Goal: Task Accomplishment & Management: Use online tool/utility

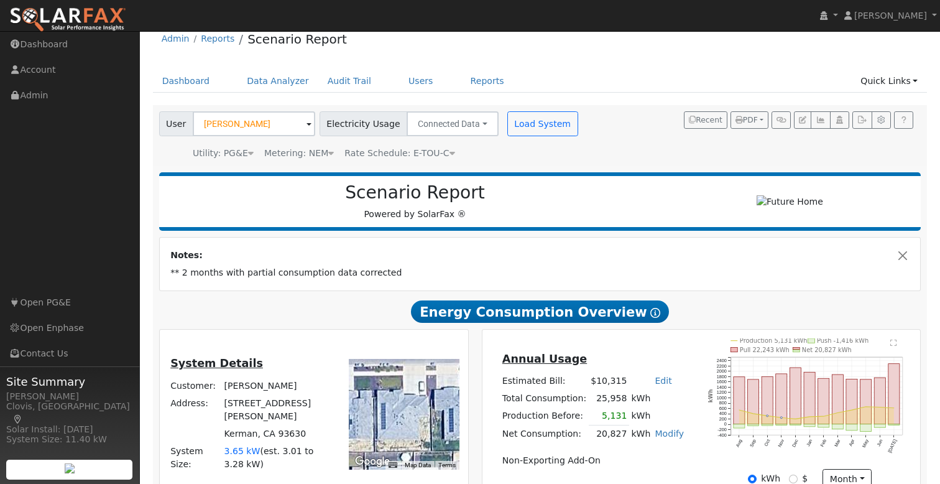
scroll to position [9, 0]
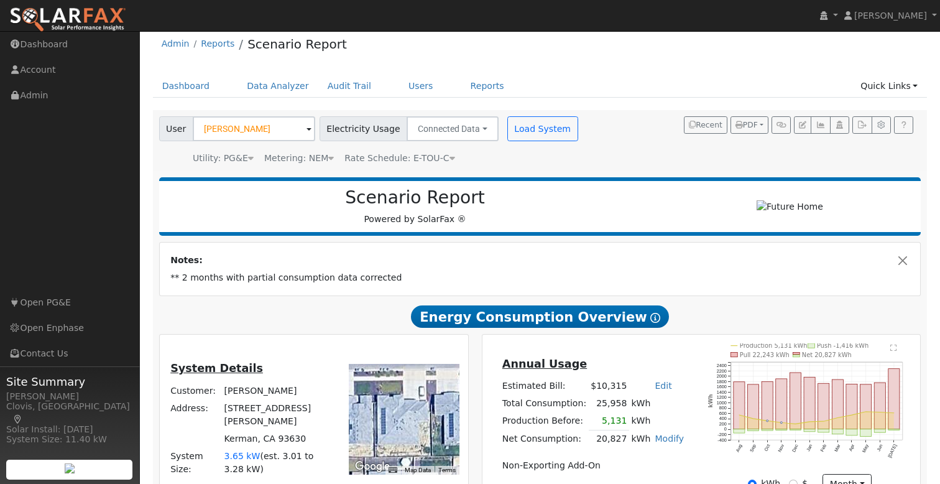
click at [718, 316] on h2 "Energy Consumption Overview Show Help" at bounding box center [540, 316] width 763 height 23
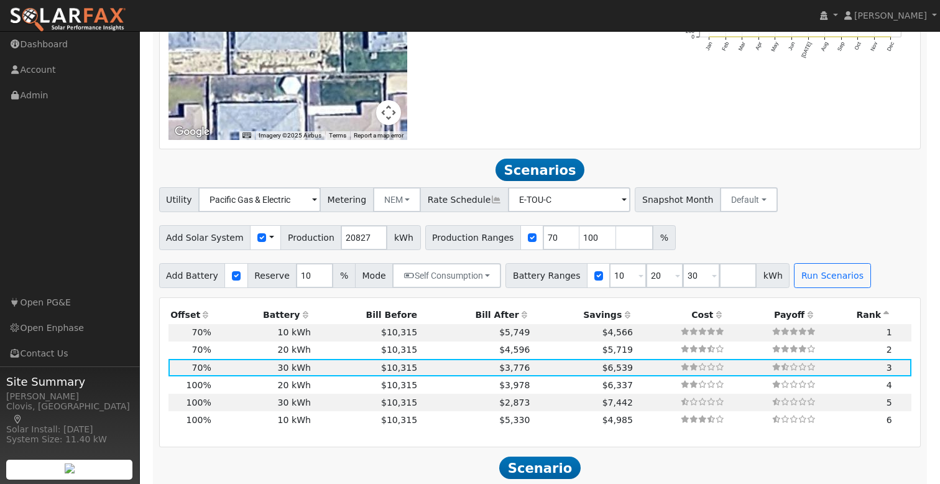
scroll to position [1157, 0]
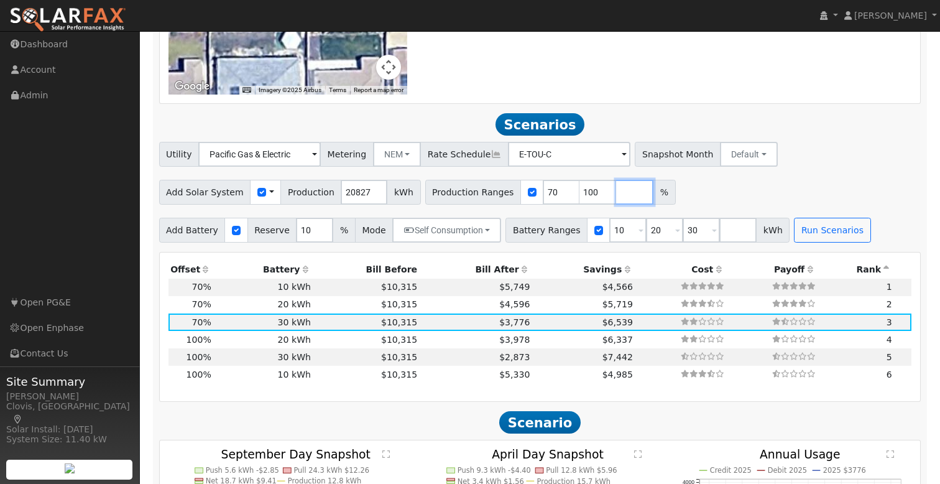
click at [616, 196] on input "number" at bounding box center [634, 192] width 37 height 25
type input "90"
type input "100"
click at [774, 193] on div "Add Solar System Use CSV Data Production 20827 kWh Production Ranges 70 90 100 %" at bounding box center [540, 189] width 767 height 29
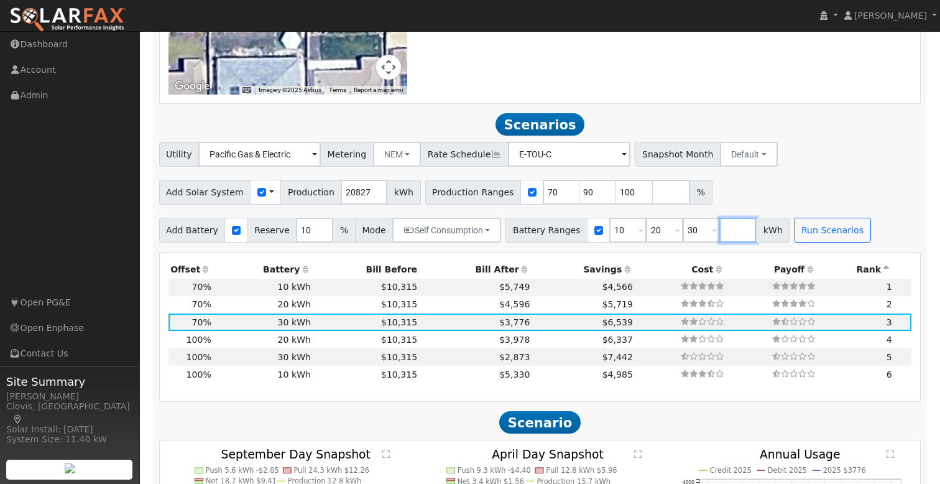
click at [722, 234] on input "number" at bounding box center [738, 230] width 37 height 25
click at [782, 184] on div "Add Solar System Use CSV Data Production 20827 kWh Production Ranges 70 90 100 %" at bounding box center [540, 189] width 767 height 29
click at [818, 238] on button "Run Scenarios" at bounding box center [832, 230] width 77 height 25
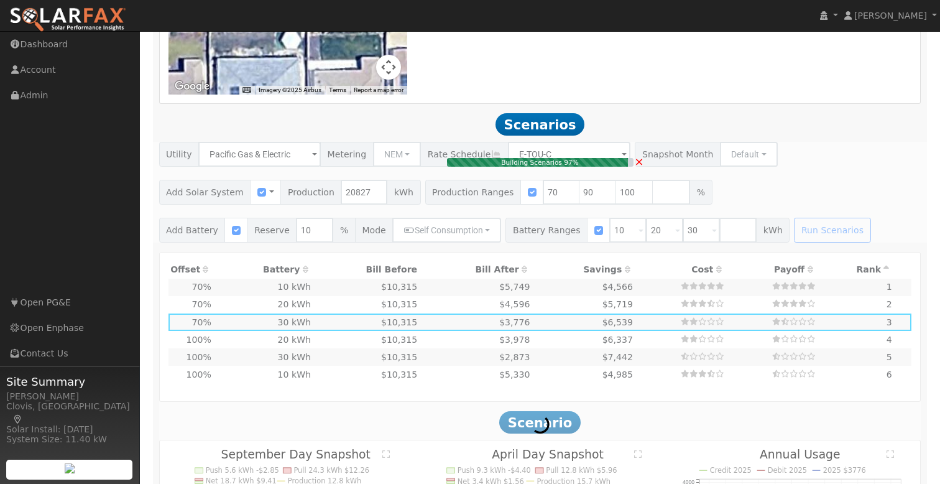
type input "$14,000"
type input "$12,947"
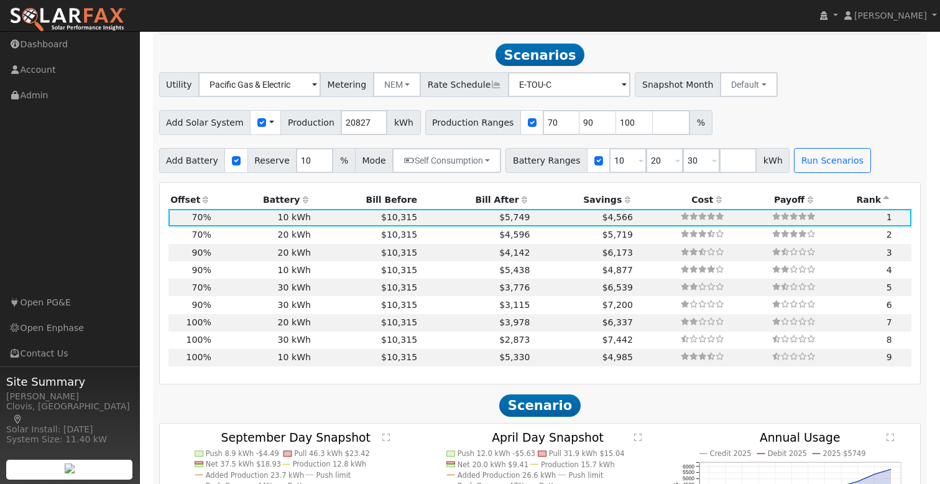
scroll to position [1238, 0]
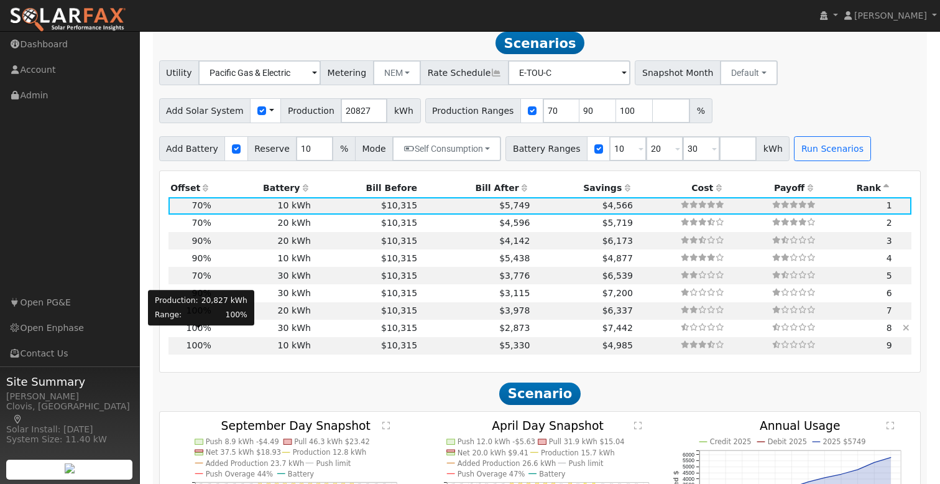
click at [200, 333] on span "100%" at bounding box center [199, 328] width 25 height 10
type input "$41,654"
type input "$42,000"
type input "$25,096"
type input "13.9"
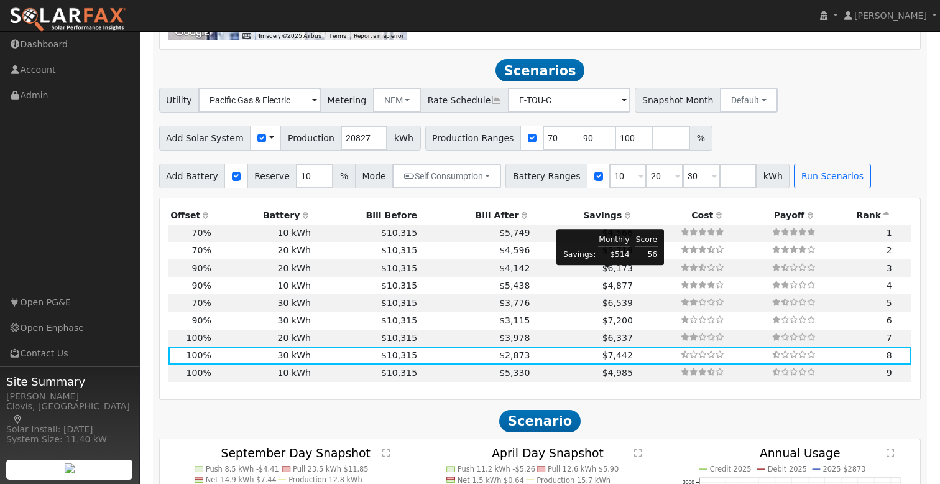
scroll to position [1210, 0]
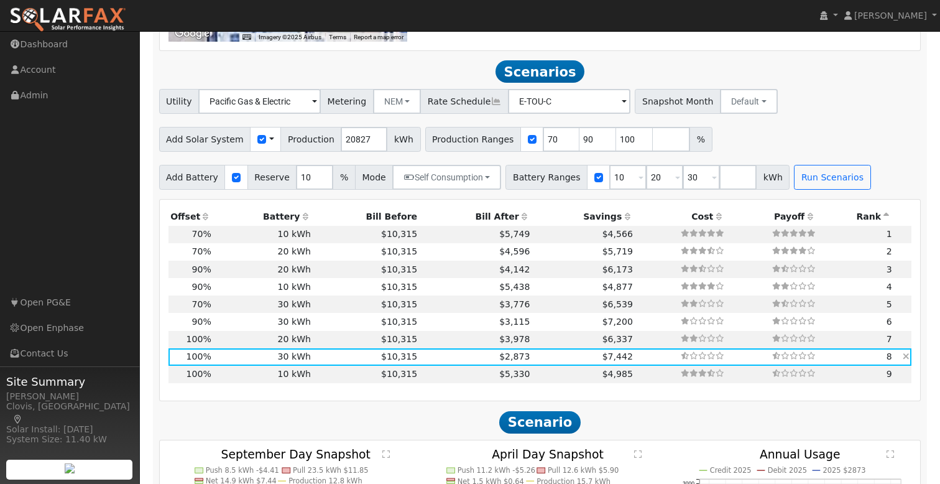
click at [355, 360] on td "$10,315" at bounding box center [366, 356] width 106 height 17
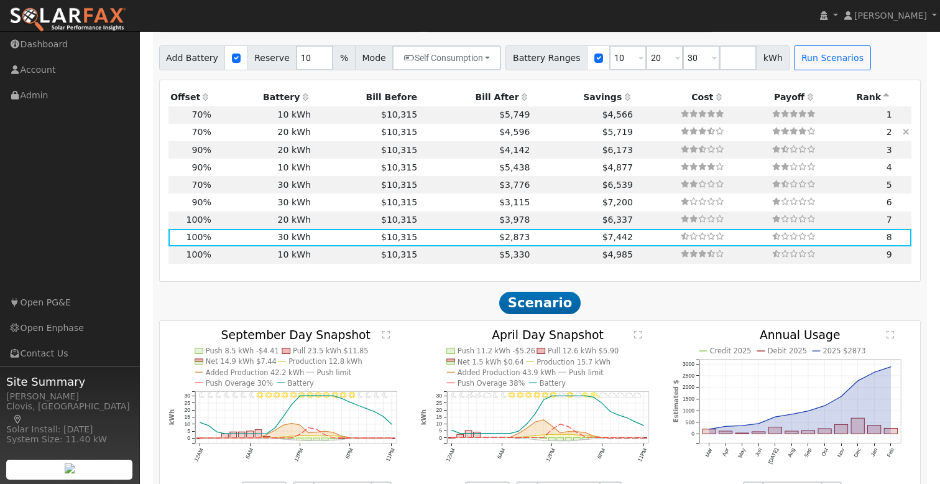
scroll to position [1146, 0]
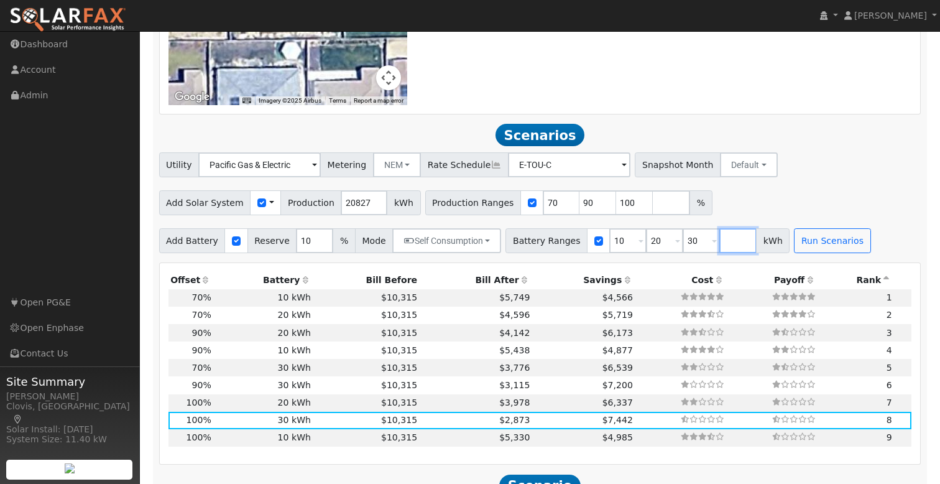
drag, startPoint x: 722, startPoint y: 248, endPoint x: 861, endPoint y: 254, distance: 139.5
click at [723, 248] on input "number" at bounding box center [738, 240] width 37 height 25
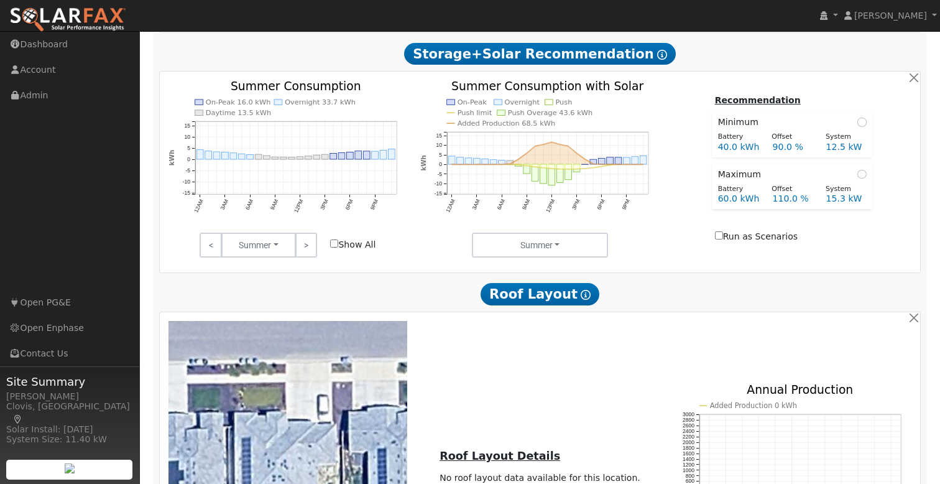
scroll to position [640, 0]
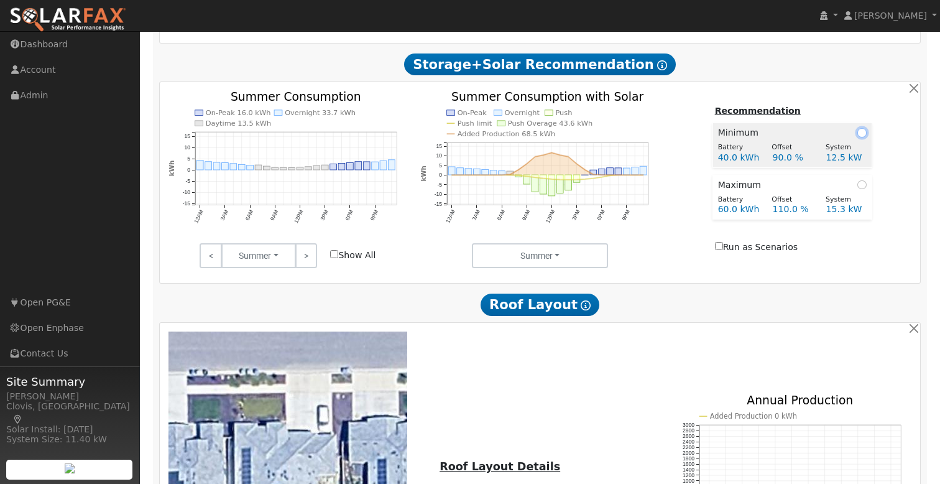
click at [860, 137] on input "radio" at bounding box center [862, 132] width 9 height 9
radio input "true"
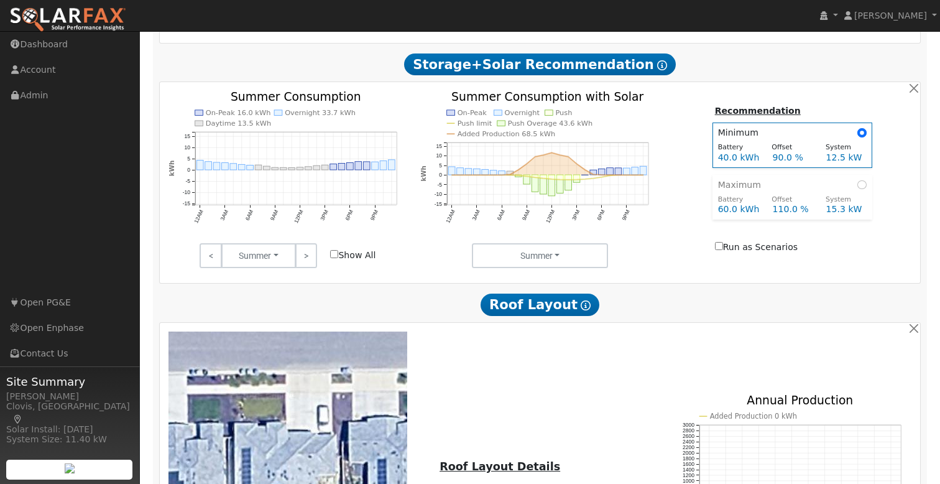
click at [715, 250] on input "Run as Scenarios" at bounding box center [719, 246] width 8 height 8
checkbox input "true"
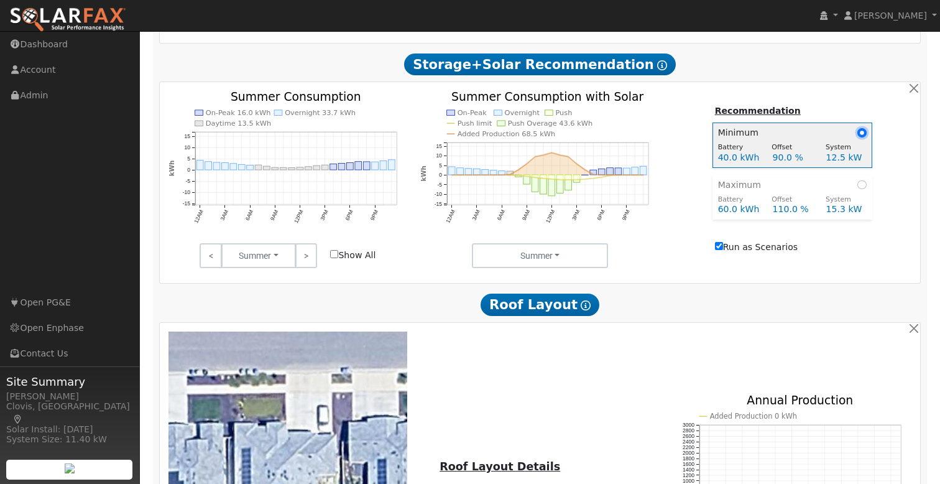
drag, startPoint x: 860, startPoint y: 136, endPoint x: 867, endPoint y: 144, distance: 11.0
click at [860, 136] on input "radio" at bounding box center [862, 132] width 9 height 9
drag, startPoint x: 898, startPoint y: 155, endPoint x: 896, endPoint y: 162, distance: 6.5
click at [898, 155] on div "Recommendation Minimum Battery Offset System 40.0 kWh 90.0 % 12.5 kW Maximum Ba…" at bounding box center [792, 179] width 253 height 153
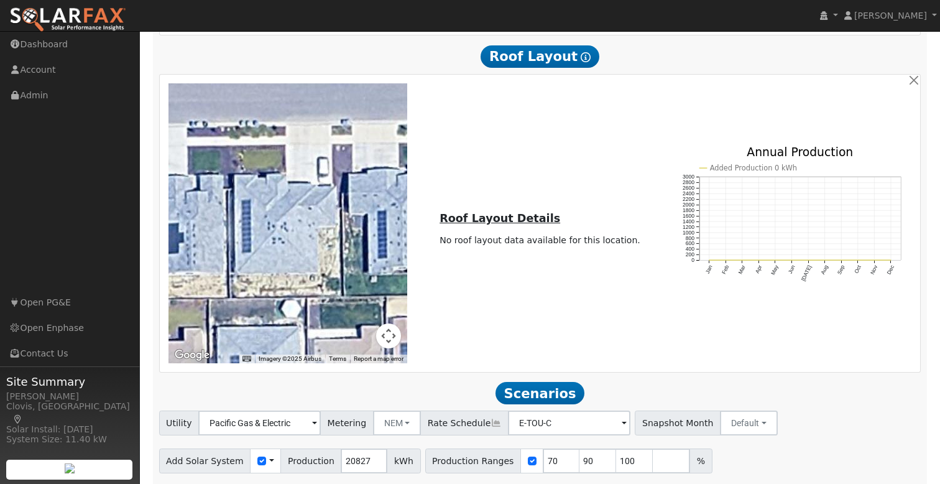
scroll to position [1004, 0]
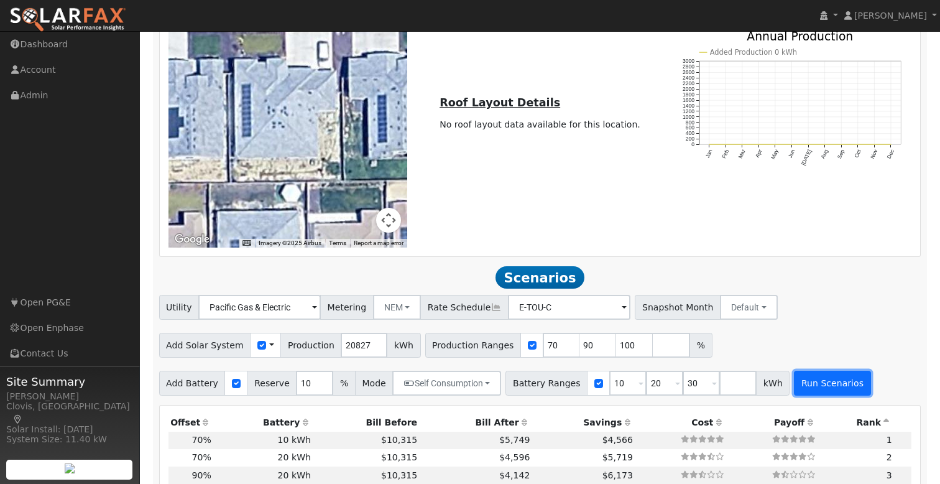
click at [812, 388] on button "Run Scenarios" at bounding box center [832, 383] width 77 height 25
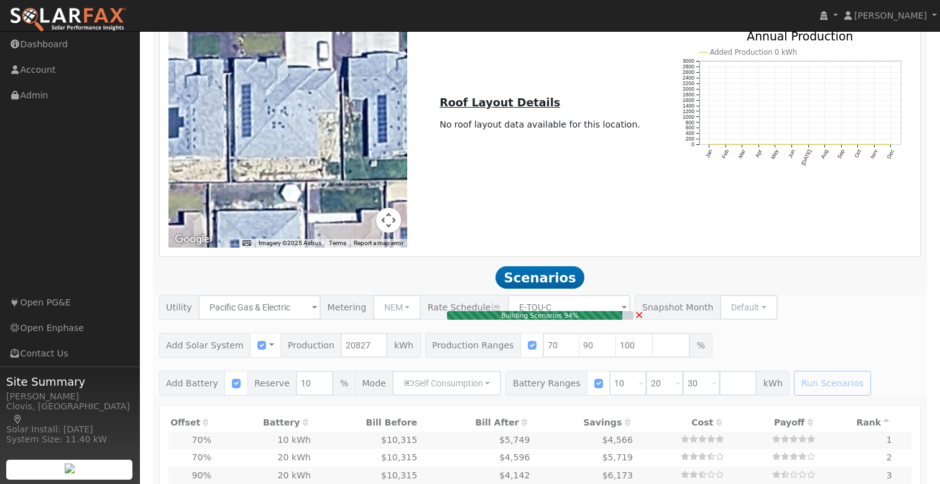
type input "$29,158"
type input "$14,000"
type input "$12,947"
type input "9.7"
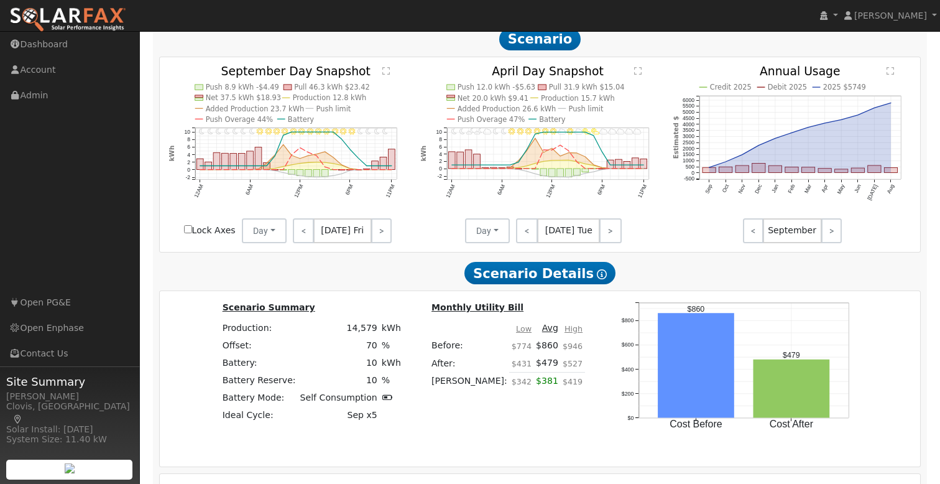
scroll to position [1434, 0]
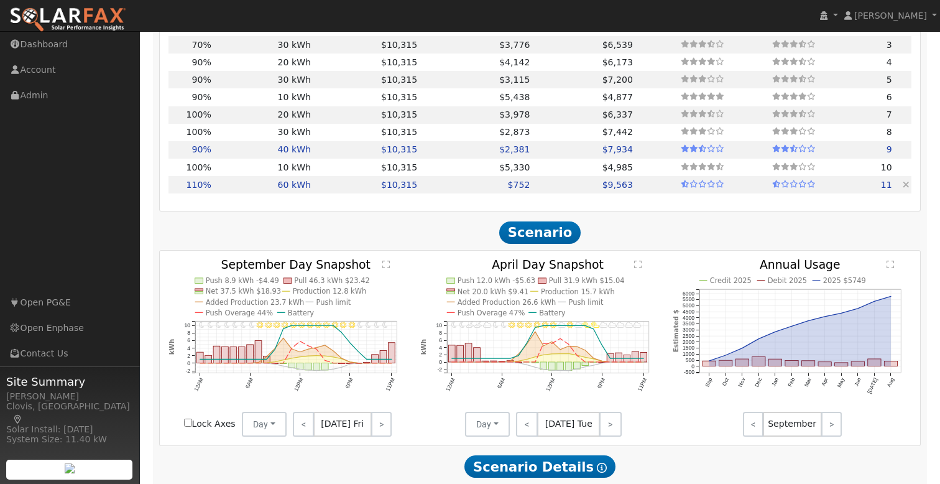
click at [432, 190] on td "$752" at bounding box center [476, 184] width 113 height 17
type input "$45,820"
type input "$84,000"
type input "$38,946"
type input "15.3"
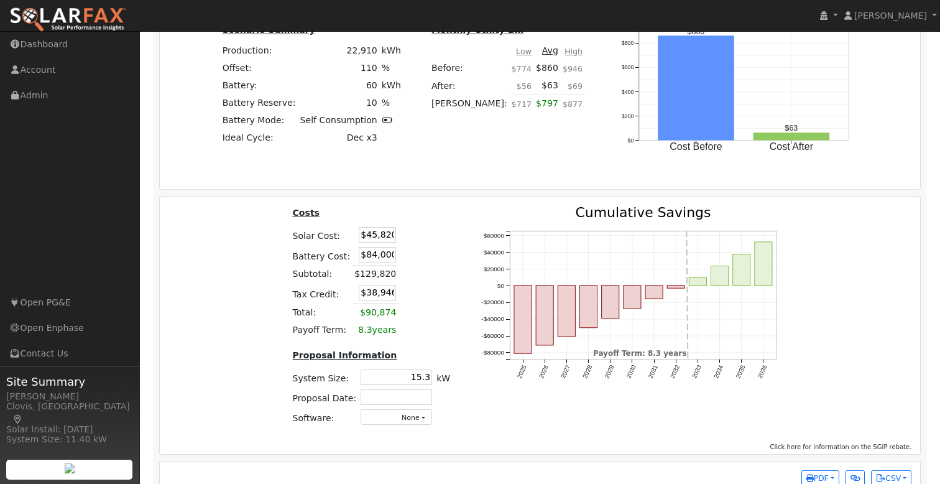
scroll to position [1936, 0]
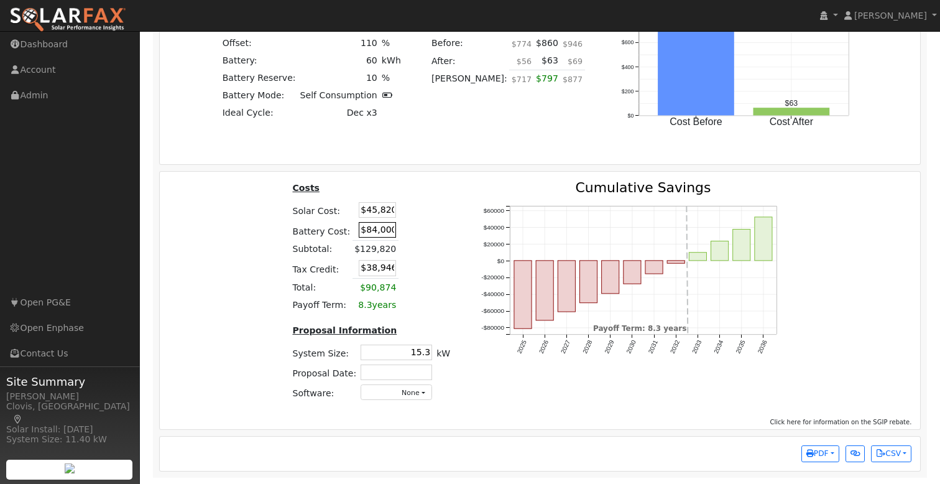
drag, startPoint x: 365, startPoint y: 229, endPoint x: 390, endPoint y: 230, distance: 24.9
click at [365, 228] on input "$84,000" at bounding box center [377, 230] width 37 height 16
type input "$64,000"
type input "$32,946"
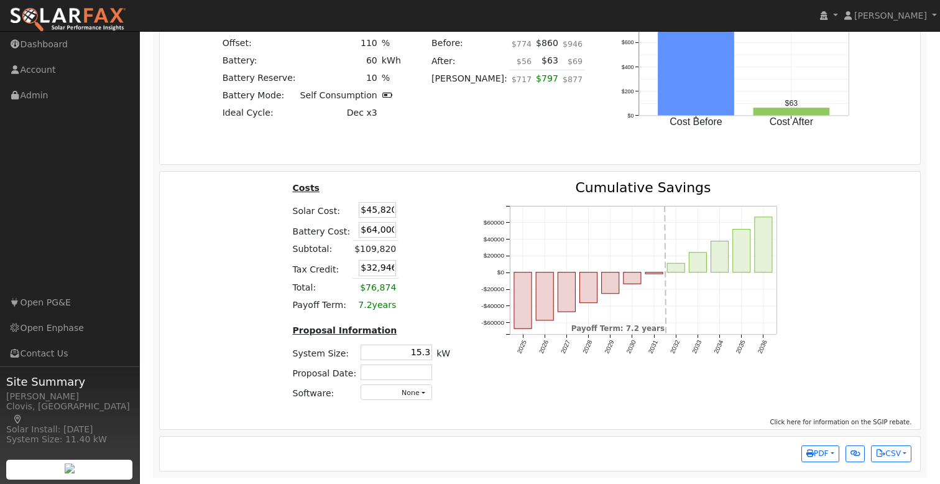
click at [445, 203] on table "Costs Solar Cost: $45,820 Battery Cost: $64,000 Subtotal: $109,820 Tax Credit: …" at bounding box center [371, 247] width 162 height 133
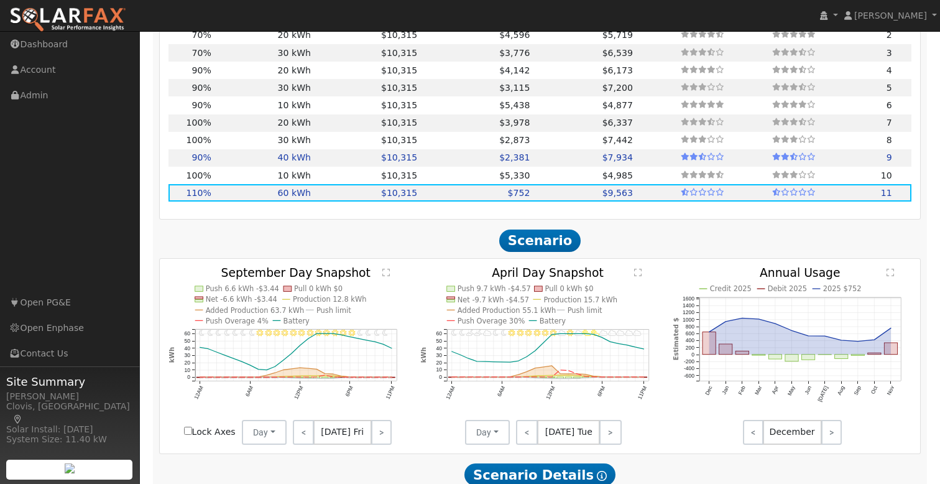
scroll to position [1383, 0]
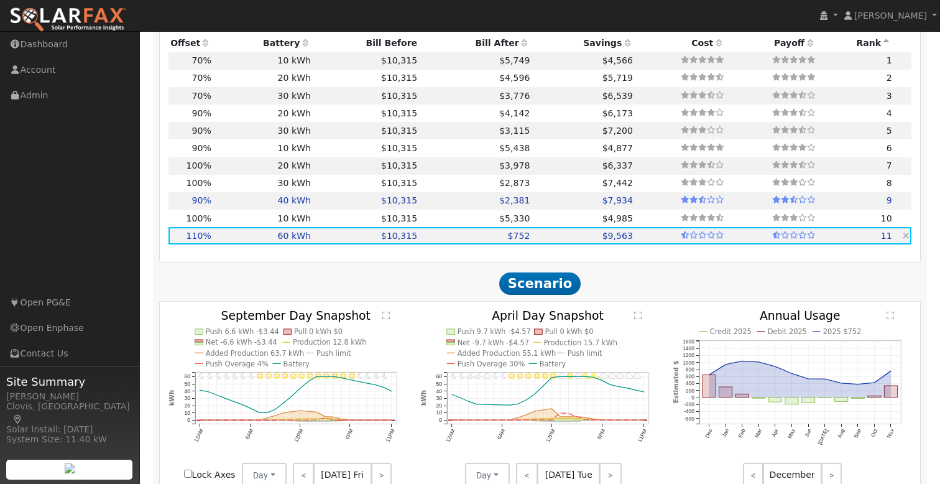
click at [230, 243] on td "60 kWh" at bounding box center [263, 235] width 100 height 17
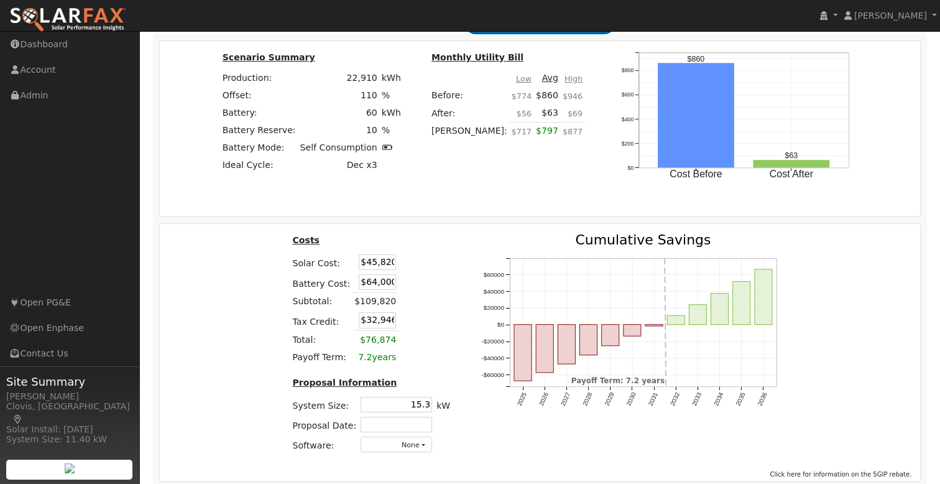
scroll to position [1879, 0]
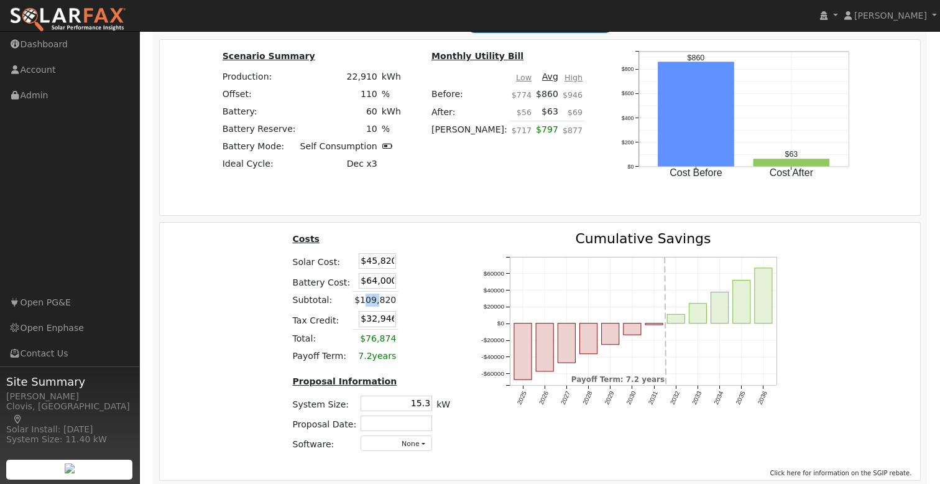
drag, startPoint x: 360, startPoint y: 308, endPoint x: 380, endPoint y: 310, distance: 20.0
click at [376, 309] on td "$109,820" at bounding box center [376, 300] width 46 height 18
click at [422, 309] on table "Costs Solar Cost: $45,820 Battery Cost: $64,000 Subtotal: $109,820 Tax Credit: …" at bounding box center [371, 298] width 162 height 133
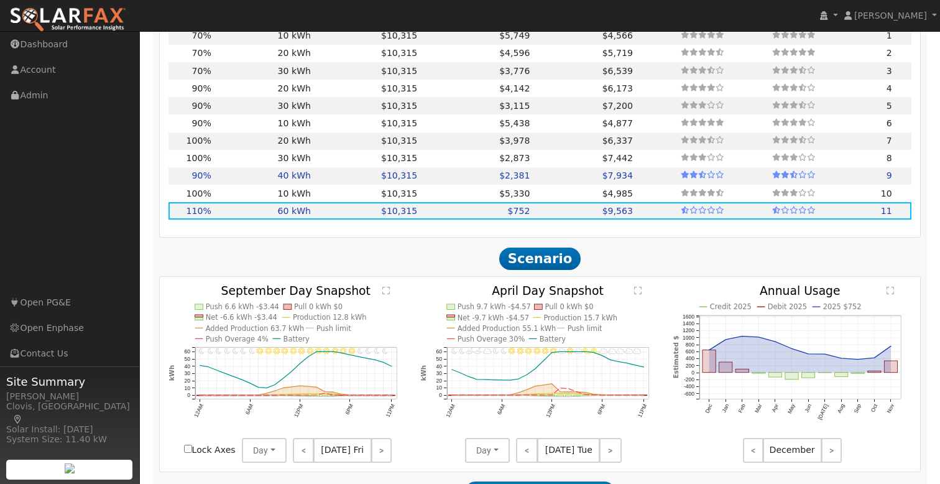
scroll to position [1444, 0]
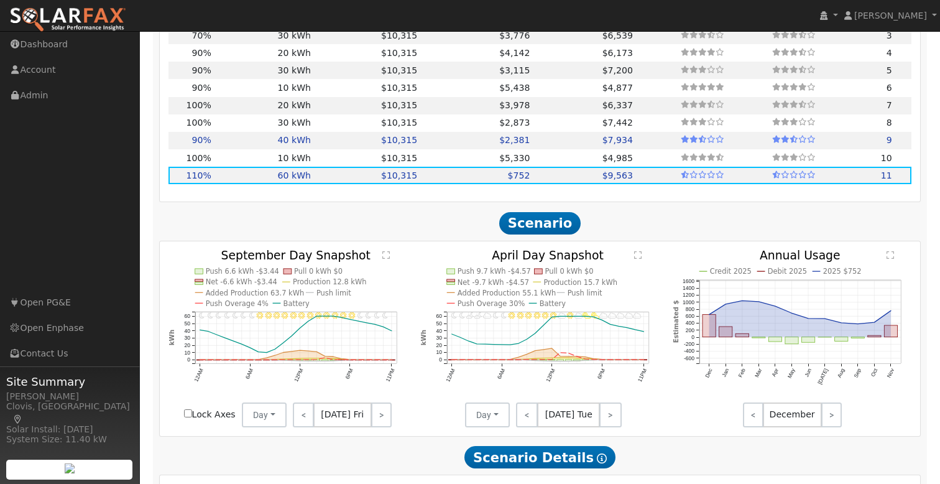
click at [670, 217] on div "Production Offset Battery Reserve Mode ACC Push Incentive Bill Before Bill Afte…" at bounding box center [540, 440] width 763 height 951
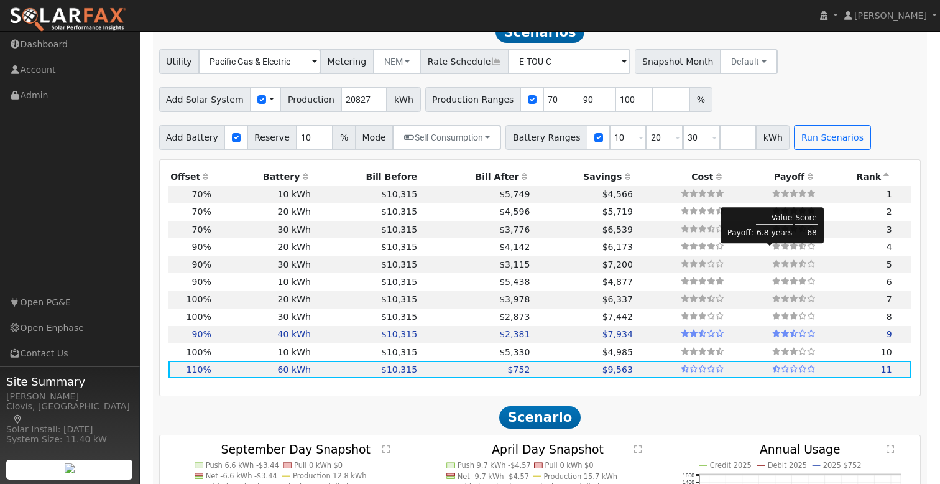
scroll to position [1169, 0]
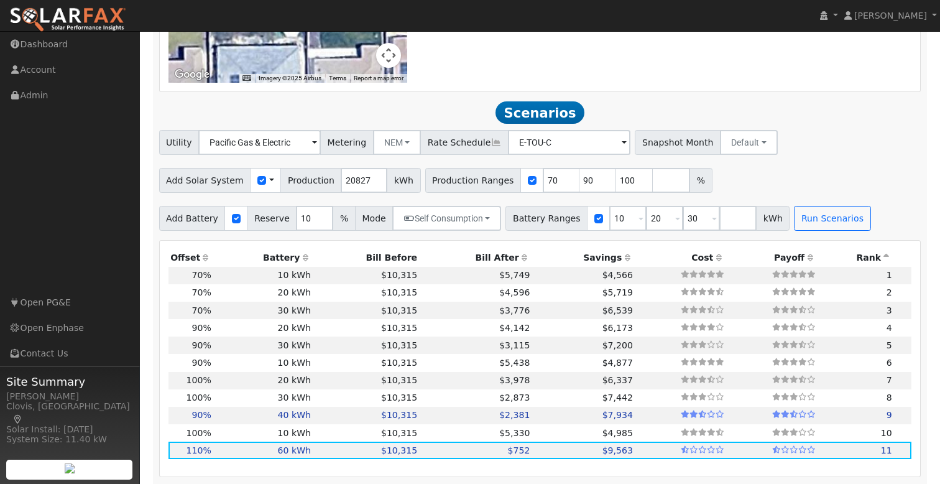
click at [693, 241] on div "Scenario Report Powered by SolarFax ® Notes: ** 2 months with partial consumpti…" at bounding box center [540, 125] width 775 height 2227
click at [684, 242] on div "Scenario Report Powered by SolarFax ® Notes: ** 2 months with partial consumpti…" at bounding box center [540, 125] width 775 height 2227
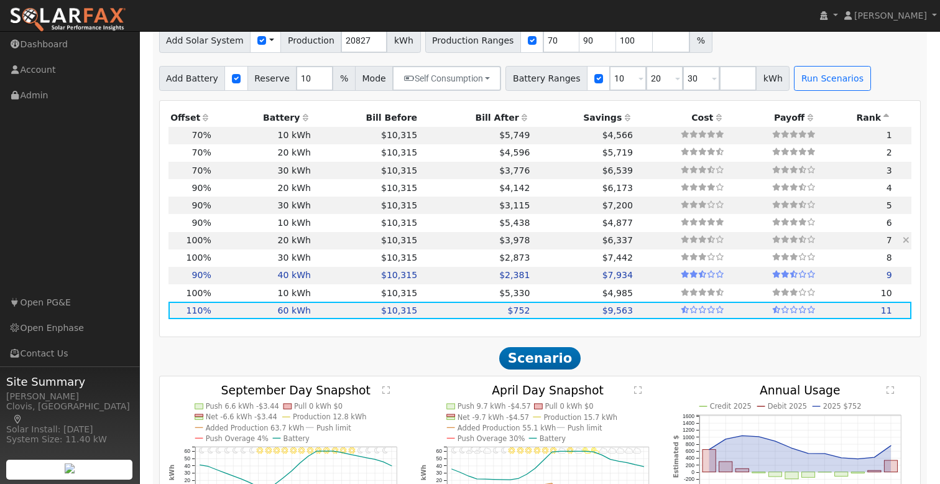
scroll to position [1248, 0]
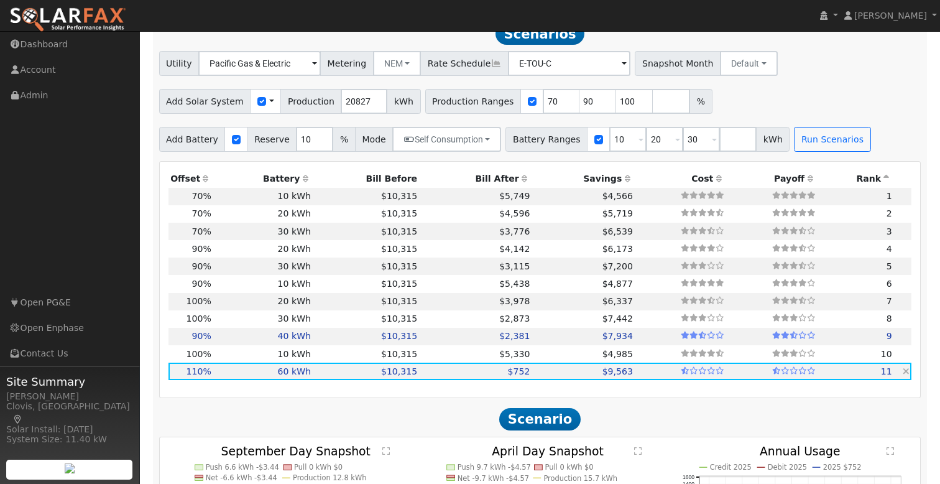
click at [537, 378] on td "$9,563" at bounding box center [583, 371] width 103 height 17
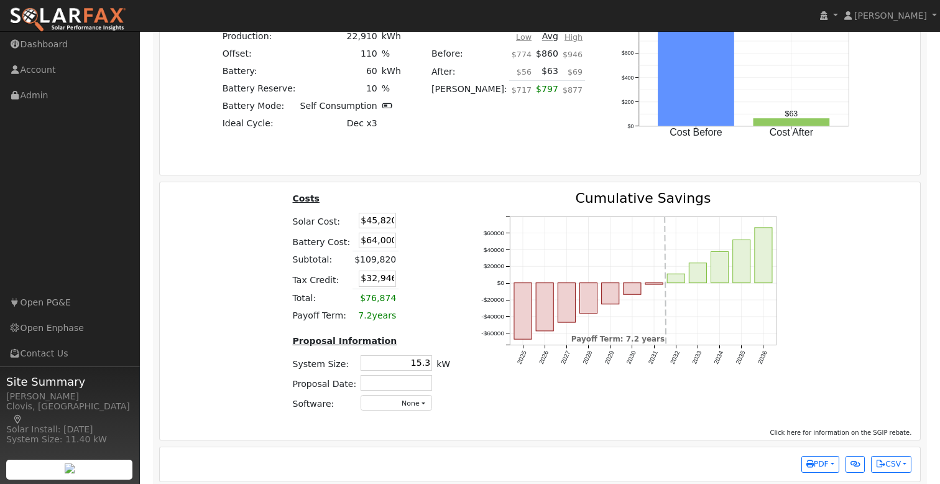
scroll to position [1936, 0]
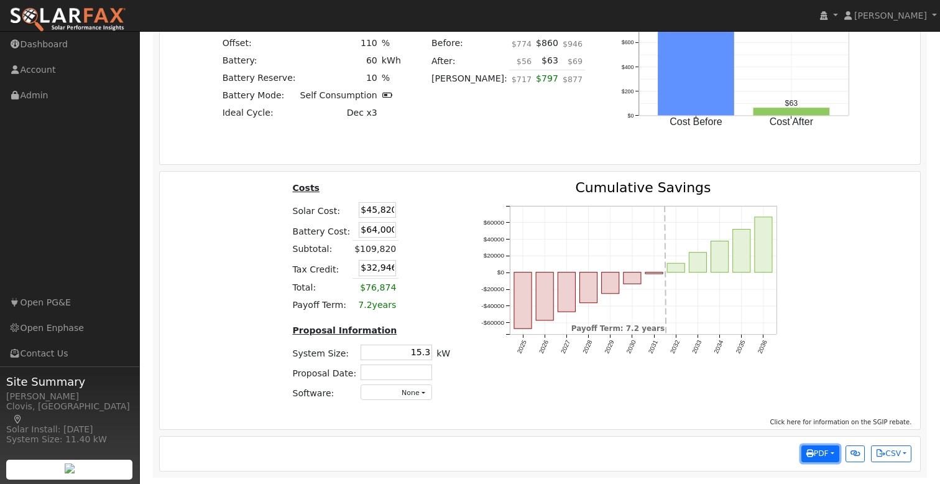
click at [817, 454] on span "PDF" at bounding box center [818, 453] width 22 height 9
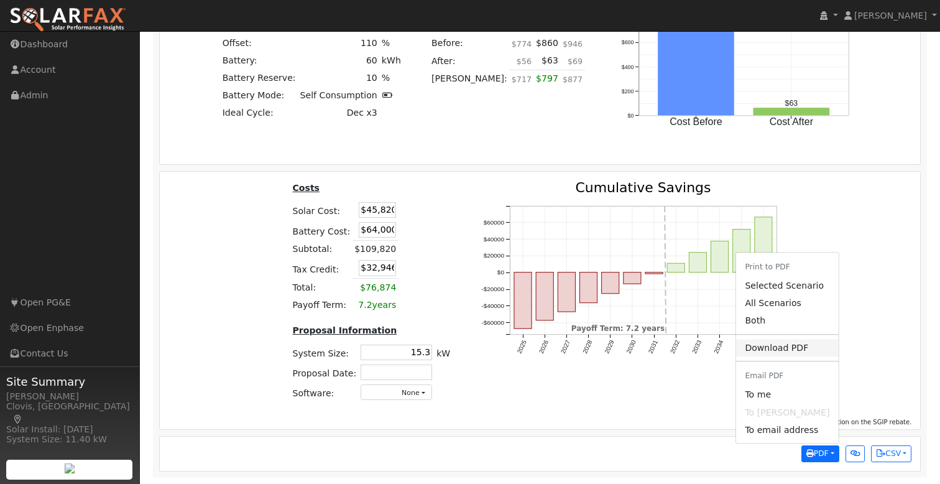
click at [788, 350] on link "Download PDF" at bounding box center [787, 347] width 102 height 17
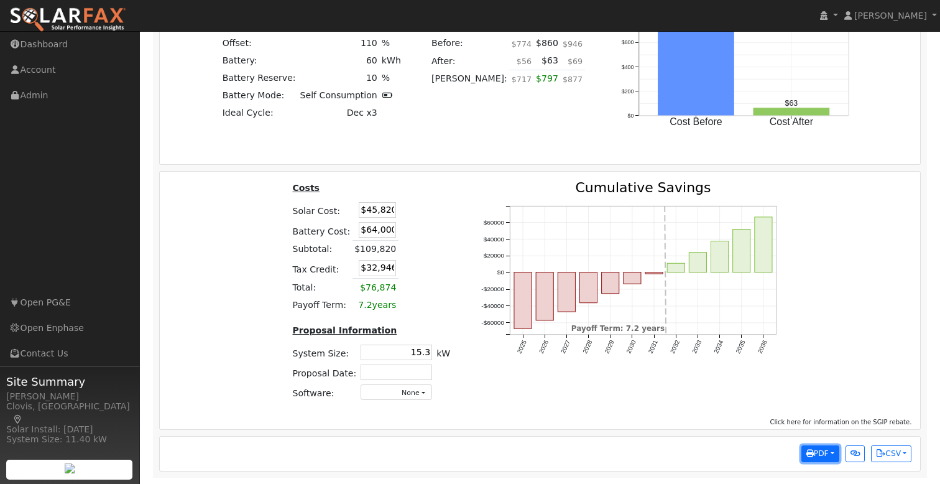
click at [819, 452] on span "PDF" at bounding box center [818, 453] width 22 height 9
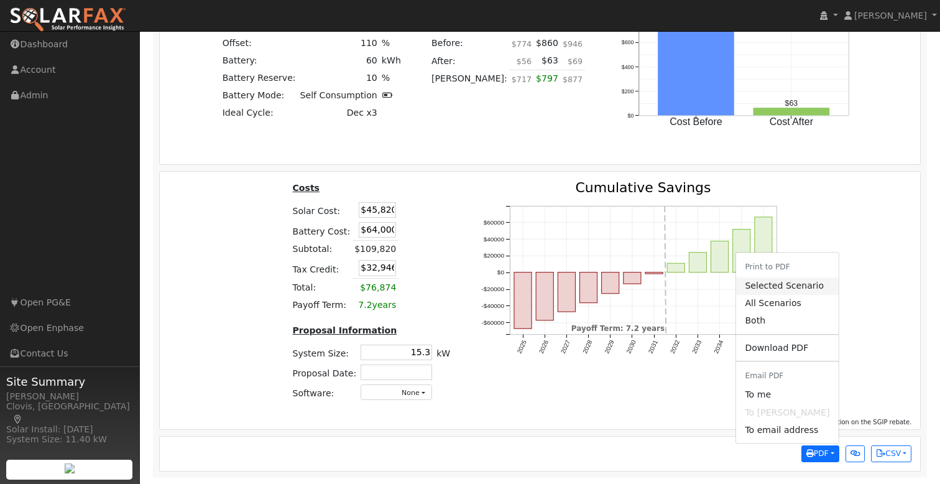
click at [800, 287] on link "Selected Scenario" at bounding box center [787, 285] width 102 height 17
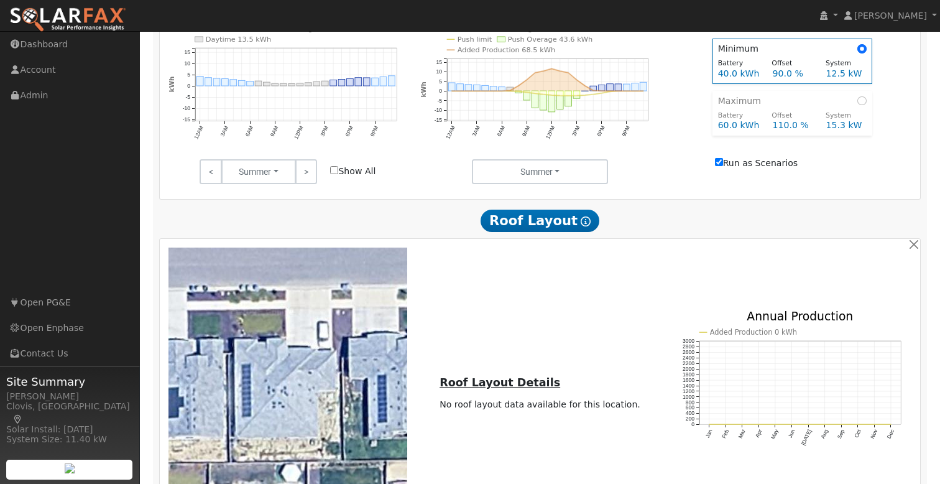
scroll to position [669, 0]
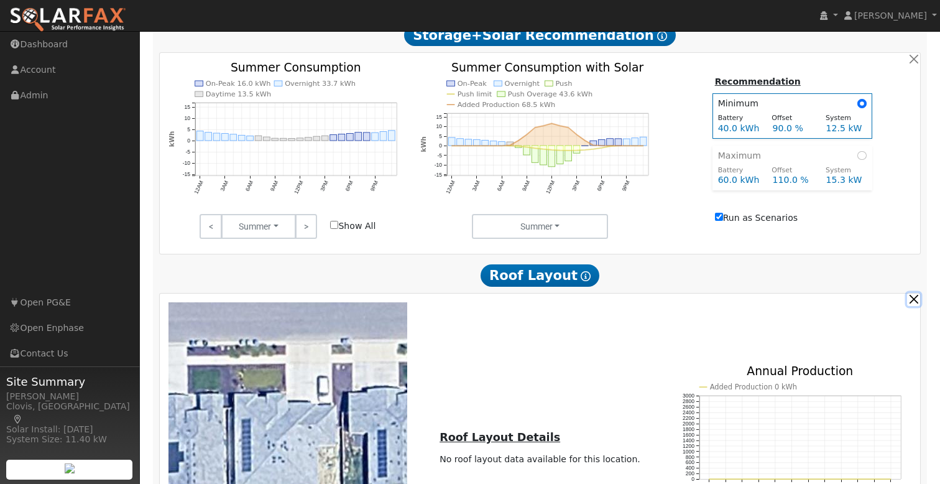
click at [912, 303] on button "button" at bounding box center [913, 299] width 13 height 13
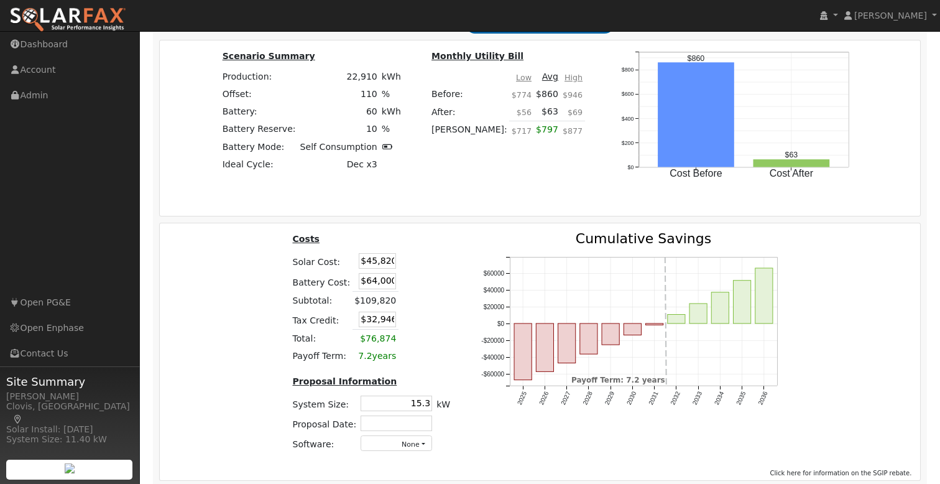
scroll to position [1599, 0]
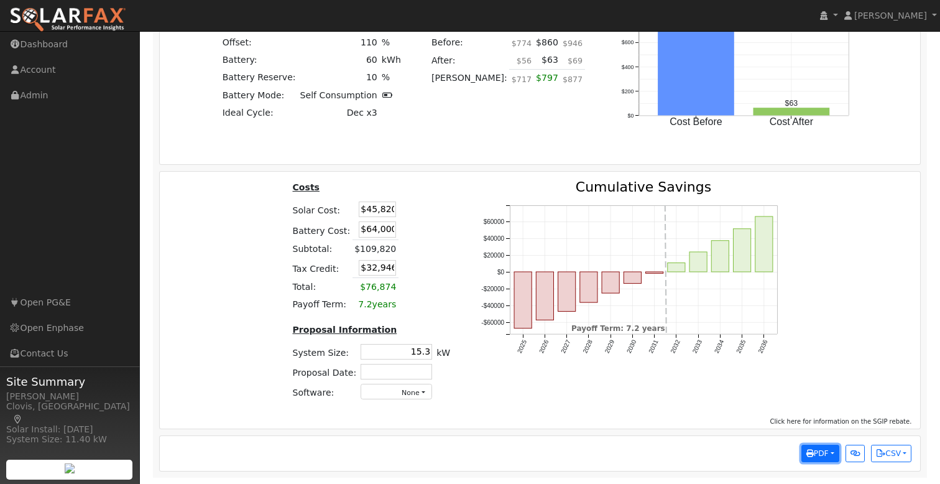
click at [809, 455] on icon "button" at bounding box center [810, 453] width 7 height 7
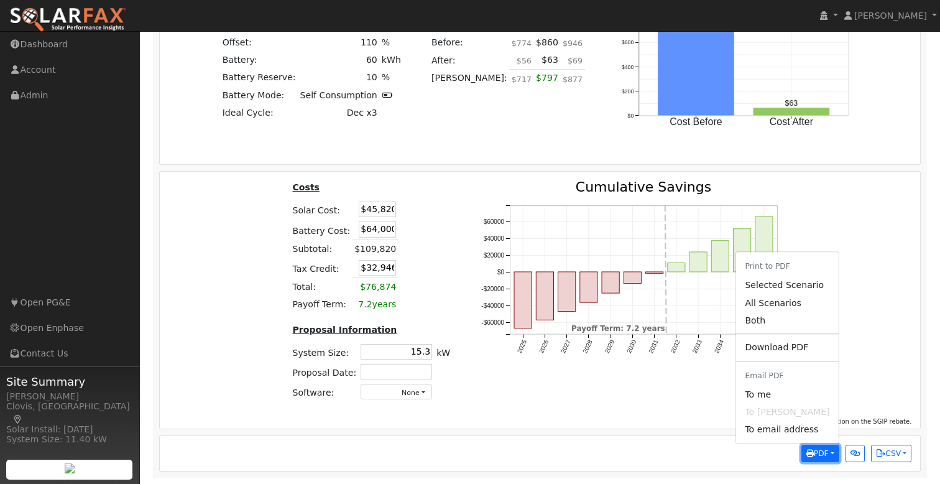
scroll to position [1597, 0]
click at [780, 289] on link "Selected Scenario" at bounding box center [787, 285] width 102 height 17
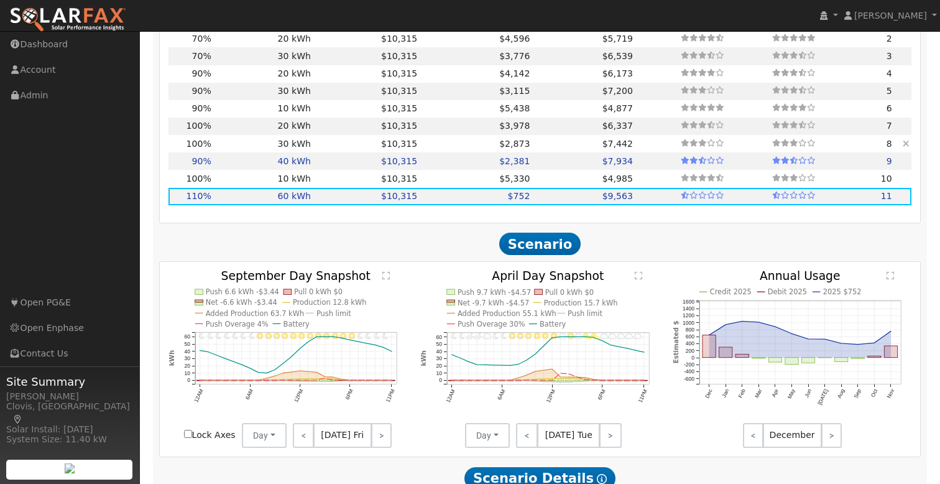
scroll to position [1055, 0]
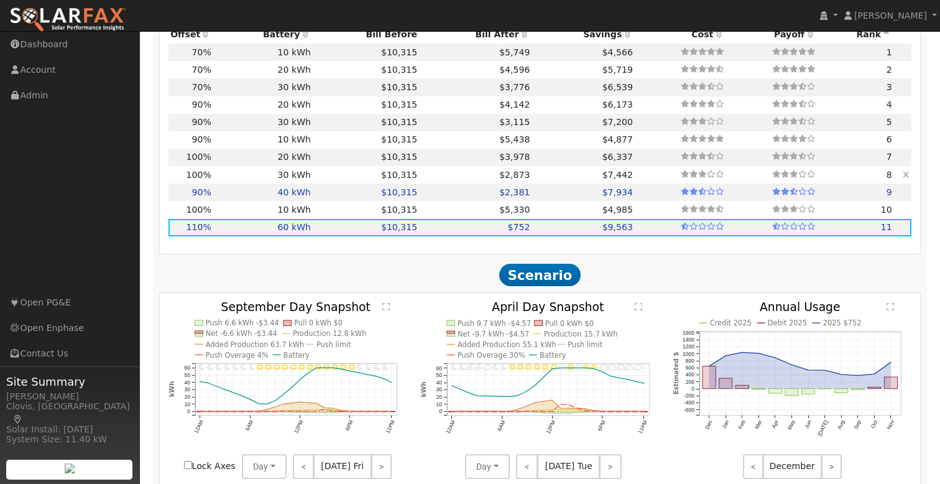
click at [571, 179] on td "$7,442" at bounding box center [583, 174] width 103 height 17
type input "$41,654"
type input "$42,000"
type input "$25,096"
type input "13.9"
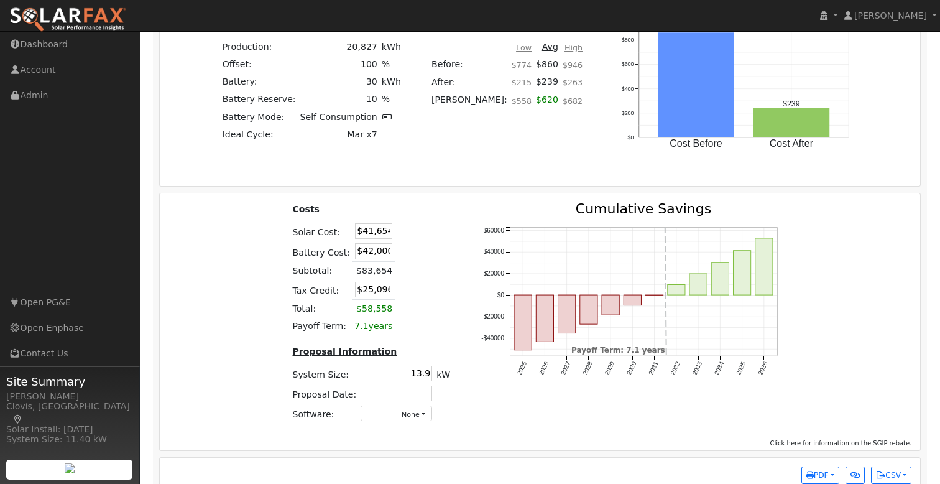
scroll to position [1577, 0]
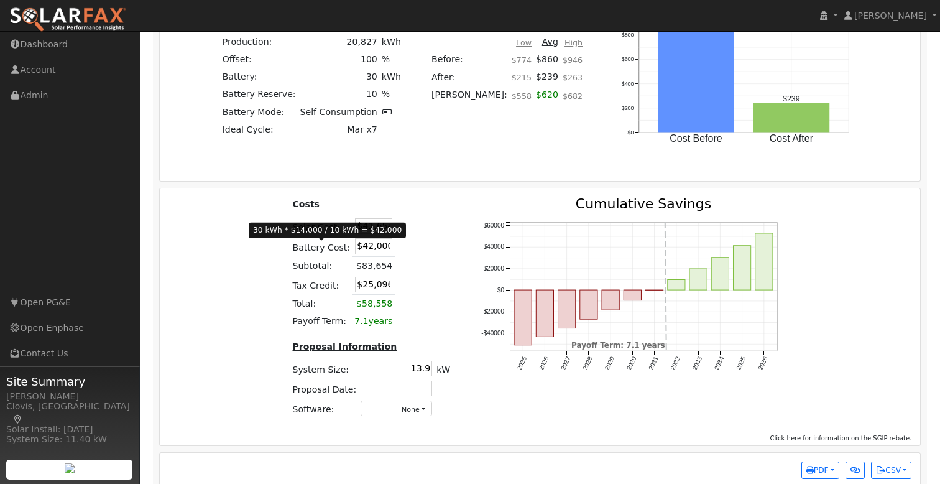
drag, startPoint x: 371, startPoint y: 251, endPoint x: 333, endPoint y: 251, distance: 37.9
click at [333, 251] on tr "Battery Cost: $42,000" at bounding box center [371, 246] width 162 height 21
type input "$34,000"
type input "$22,696"
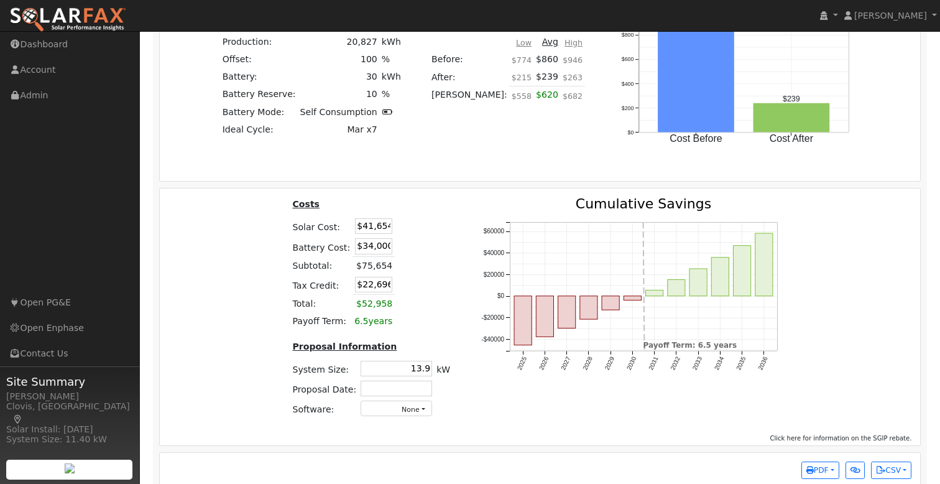
click at [412, 202] on th "Costs" at bounding box center [356, 206] width 133 height 19
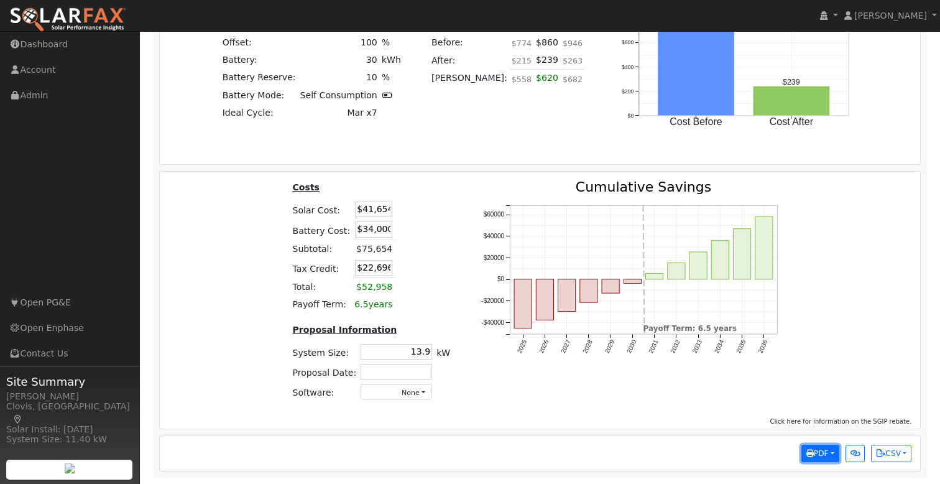
click at [815, 453] on span "PDF" at bounding box center [818, 453] width 22 height 9
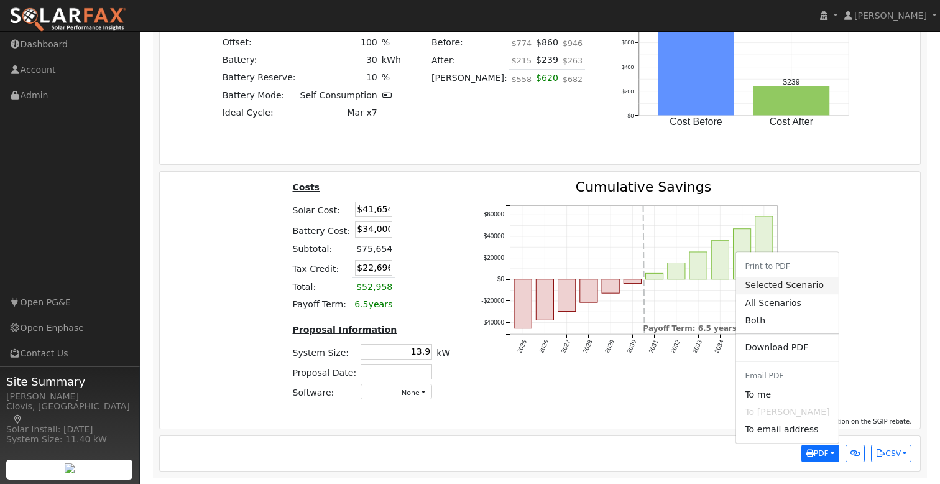
click at [776, 284] on link "Selected Scenario" at bounding box center [787, 285] width 102 height 17
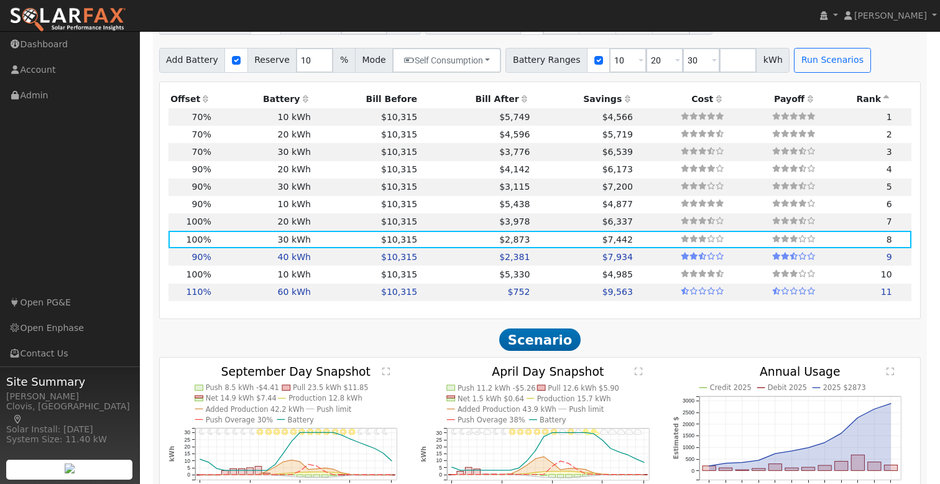
scroll to position [935, 0]
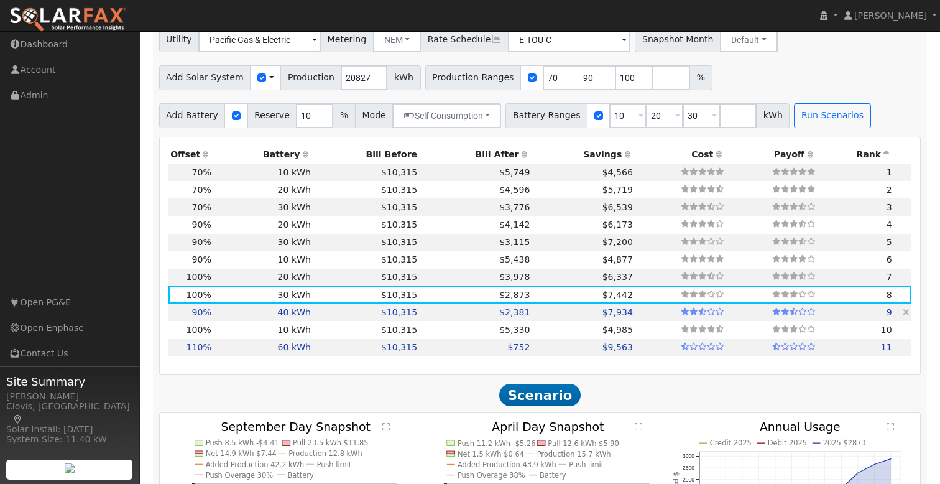
click at [425, 318] on td "$2,381" at bounding box center [476, 312] width 113 height 17
type input "$37,488"
type input "$56,000"
type input "$28,046"
type input "12.5"
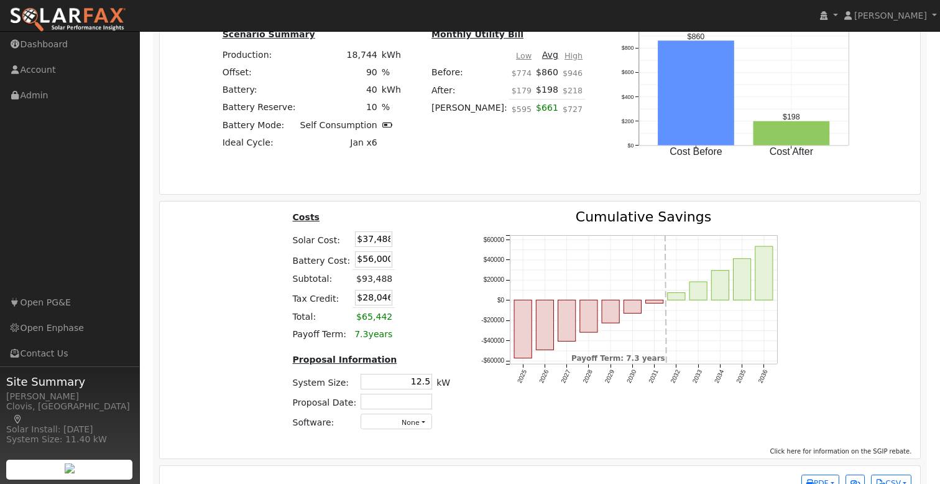
scroll to position [1599, 0]
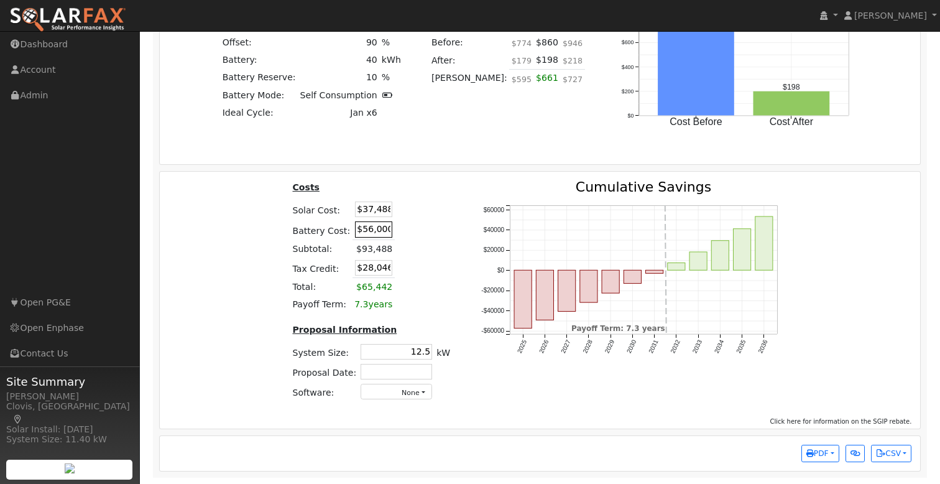
click at [369, 230] on input "$56,000" at bounding box center [373, 229] width 37 height 16
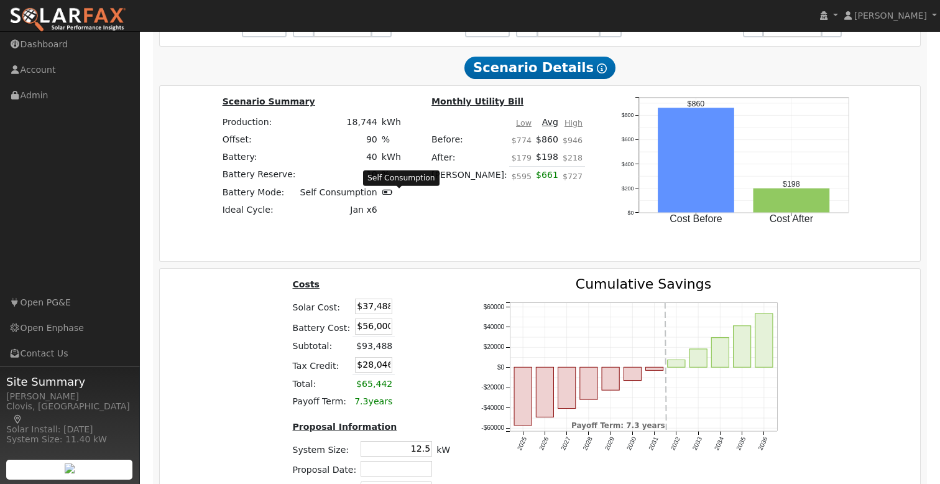
scroll to position [1498, 0]
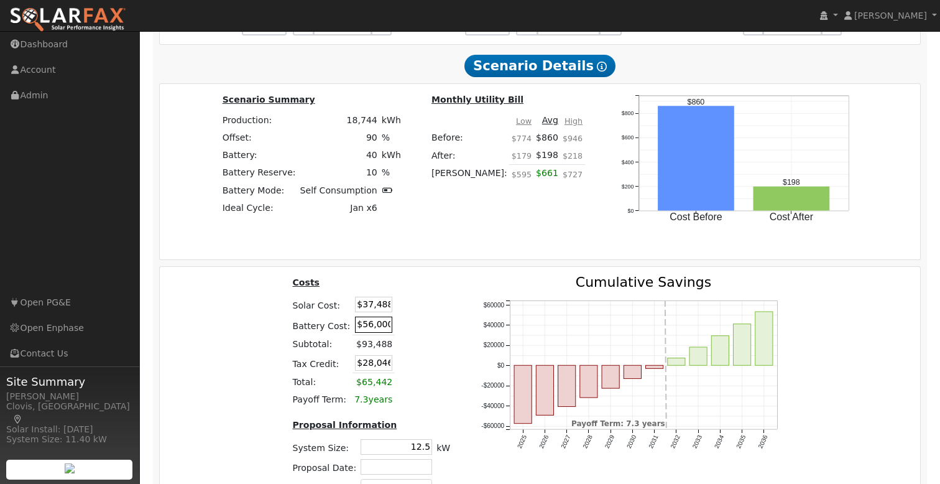
click at [369, 328] on input "$56,000" at bounding box center [373, 325] width 37 height 16
type input "$44,000"
type input "$24,446"
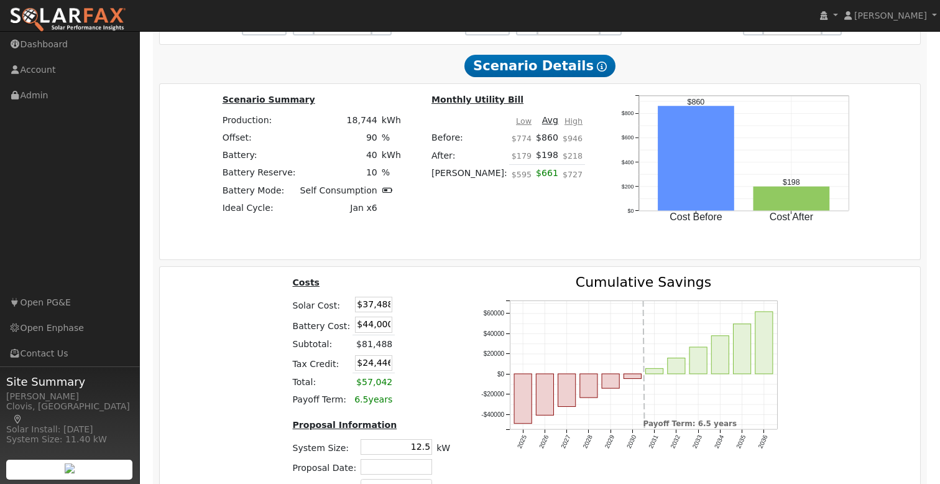
click at [433, 291] on th at bounding box center [438, 285] width 29 height 19
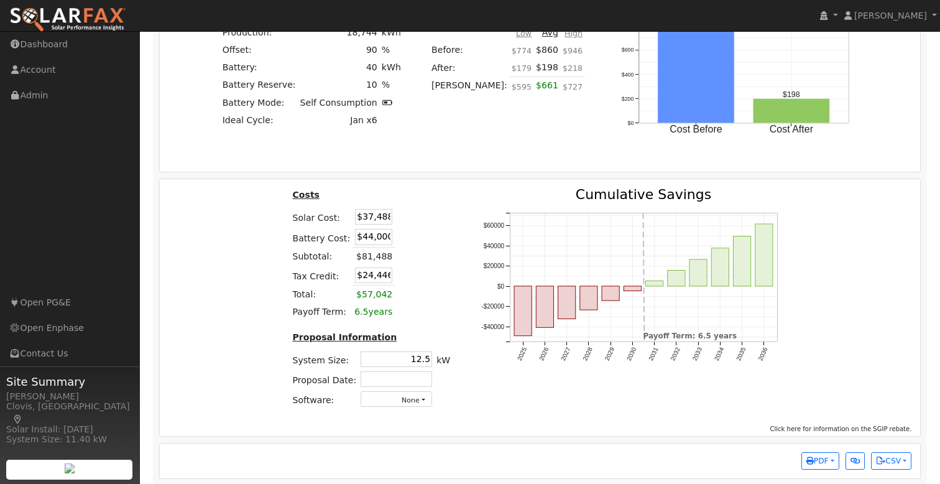
scroll to position [1599, 0]
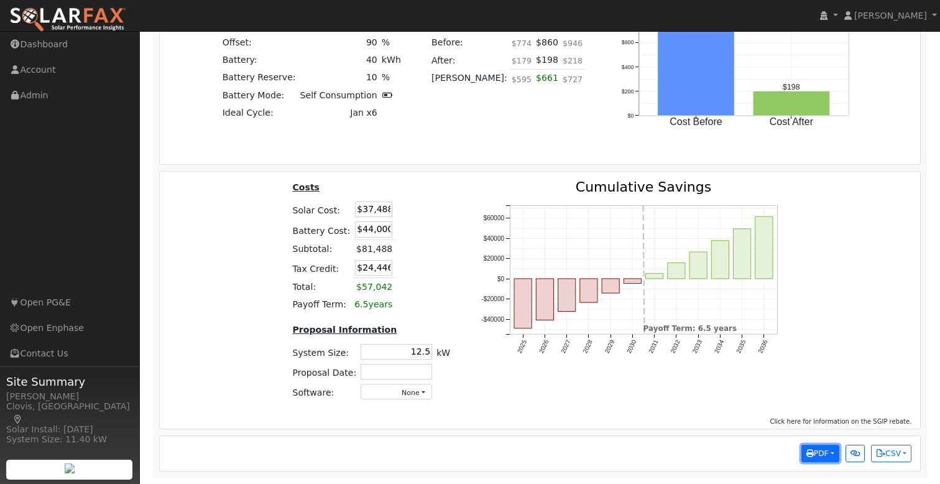
click at [822, 449] on span "PDF" at bounding box center [818, 453] width 22 height 9
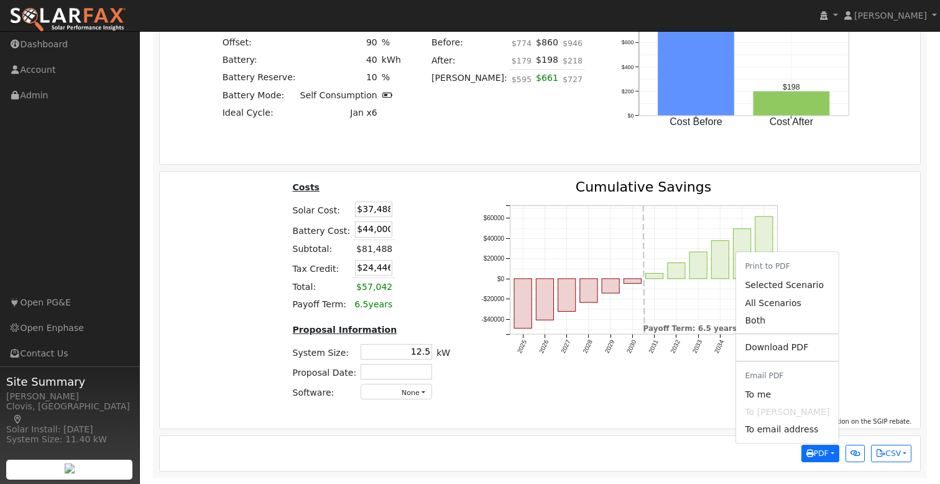
drag, startPoint x: 797, startPoint y: 286, endPoint x: 553, endPoint y: 76, distance: 322.4
click at [797, 286] on link "Selected Scenario" at bounding box center [787, 285] width 102 height 17
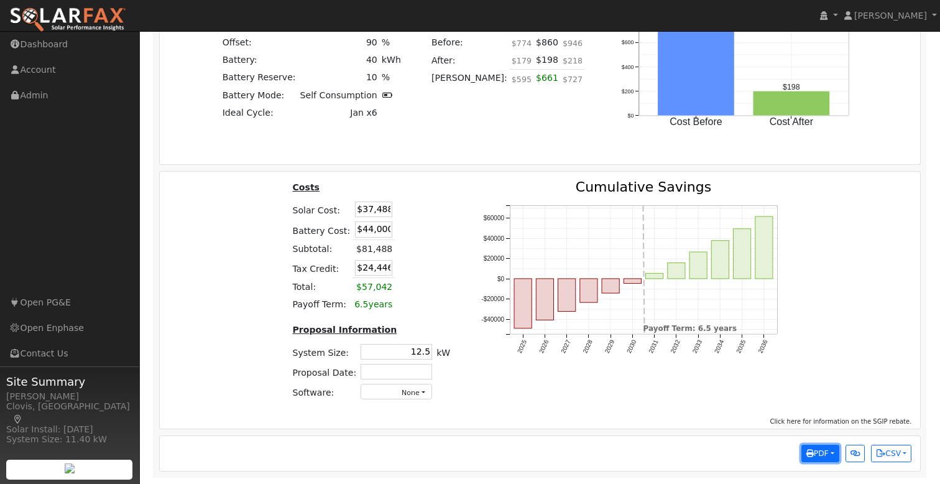
click at [806, 458] on button "PDF" at bounding box center [821, 453] width 38 height 17
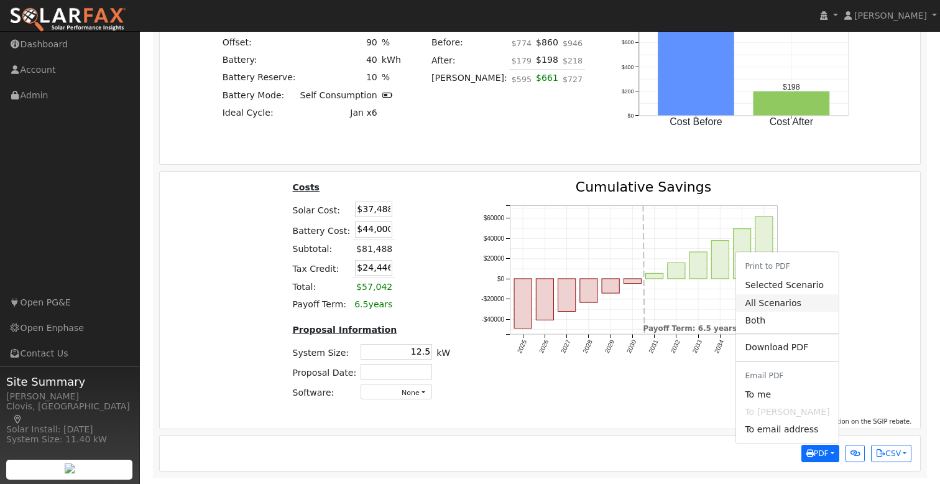
click at [794, 305] on link "All Scenarios" at bounding box center [787, 302] width 102 height 17
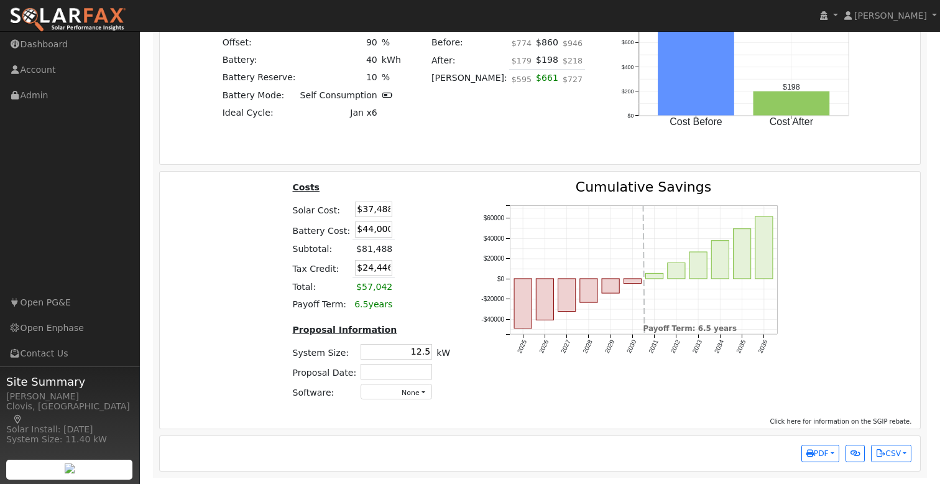
click at [338, 147] on div "Scenario Summary Production: 18,744 kWh Offset: 90 % Battery: 40 kWh Battery Re…" at bounding box center [540, 77] width 770 height 158
